Goal: Task Accomplishment & Management: Use online tool/utility

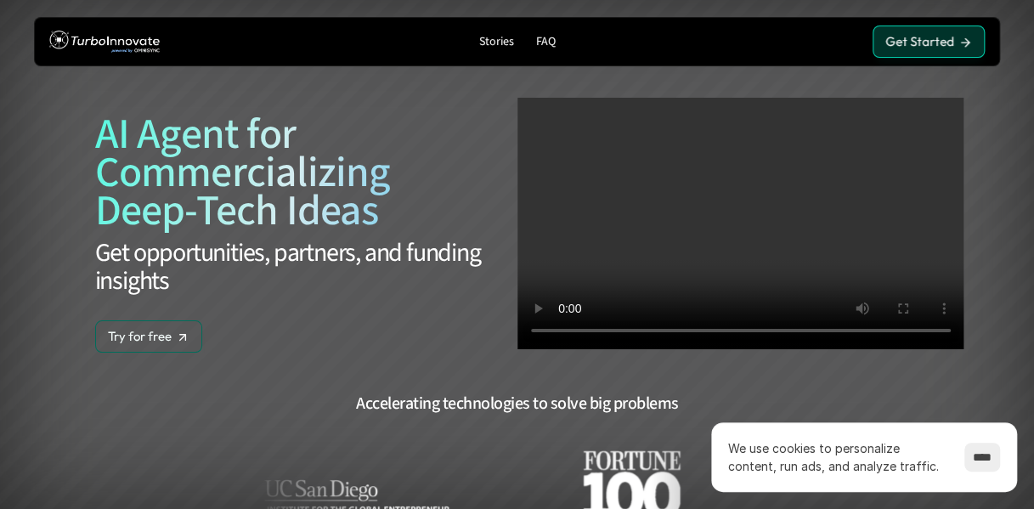
click at [923, 40] on p "Get Started" at bounding box center [919, 41] width 69 height 15
click at [285, 346] on div "AI Agent for Commercializing Deep-Tech Ideas Get opportunities, partners, and f…" at bounding box center [293, 234] width 397 height 237
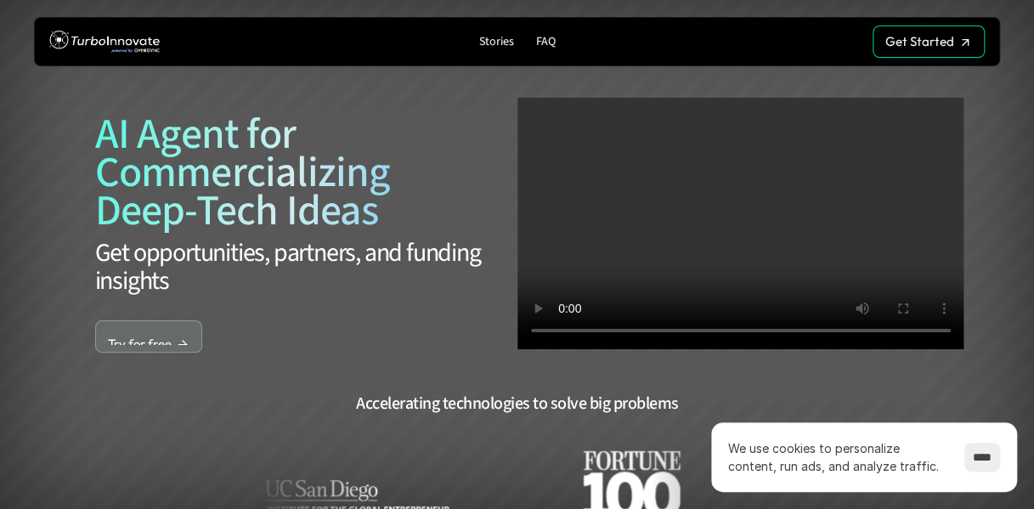
click at [155, 335] on p "Try for free" at bounding box center [140, 342] width 64 height 15
